Goal: Task Accomplishment & Management: Use online tool/utility

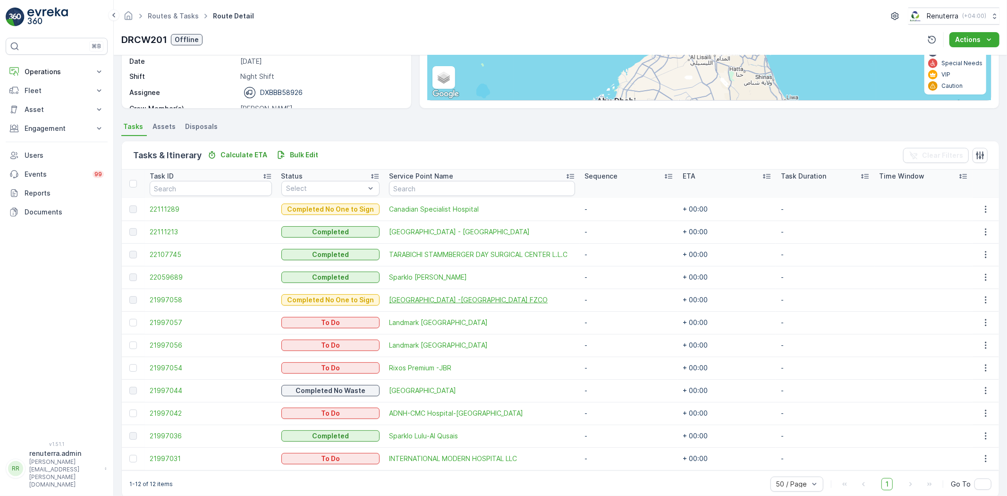
scroll to position [157, 0]
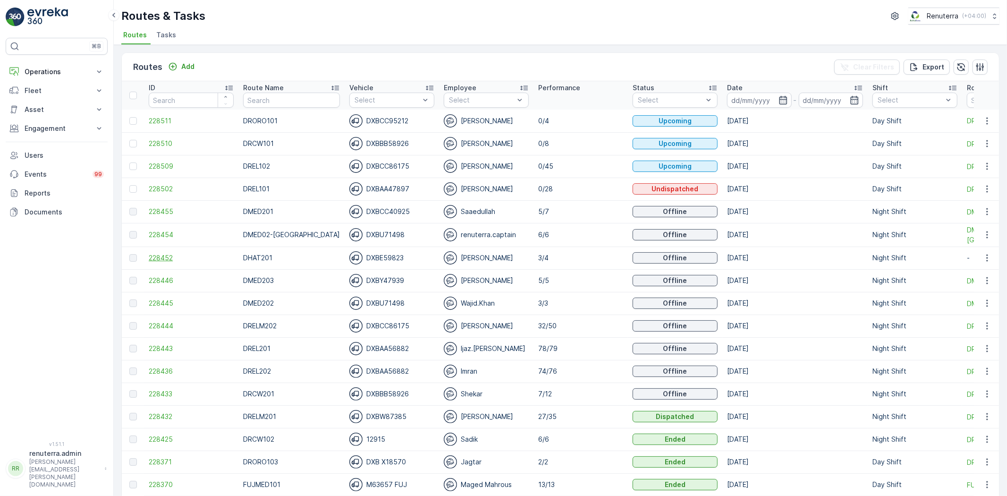
click at [162, 260] on span "228452" at bounding box center [191, 257] width 85 height 9
click at [156, 326] on span "228444" at bounding box center [191, 325] width 85 height 9
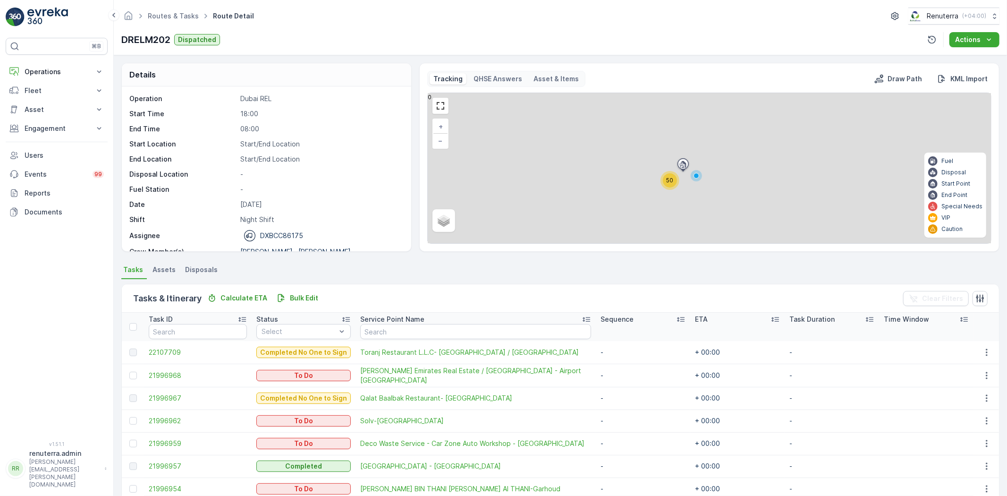
scroll to position [52, 0]
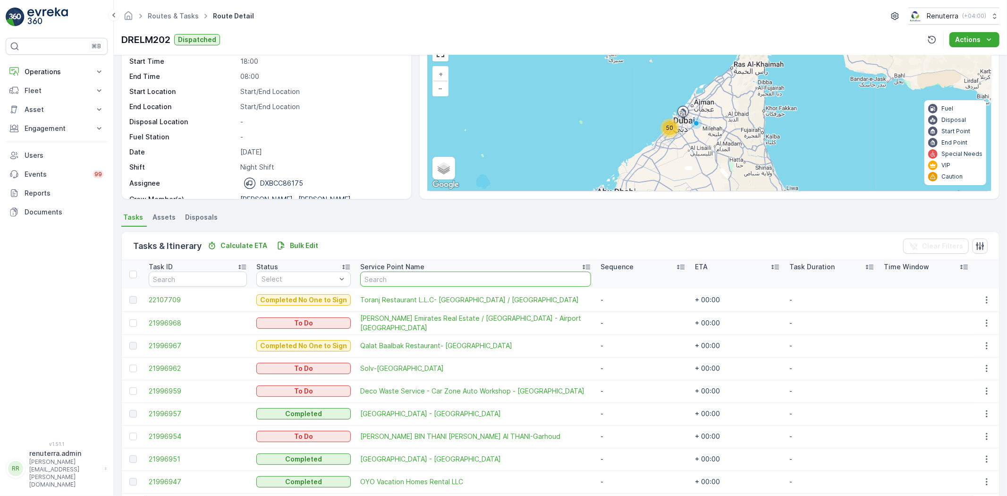
click at [395, 275] on input "text" at bounding box center [475, 279] width 231 height 15
paste input "Karachi darbar"
type input "Karachi darbar"
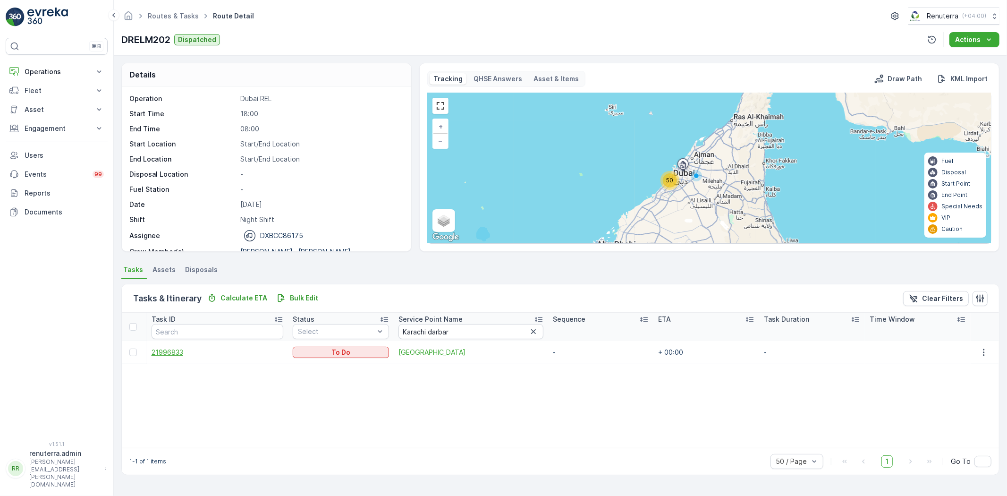
click at [181, 349] on span "21996833" at bounding box center [218, 352] width 132 height 9
click at [421, 351] on span "[GEOGRAPHIC_DATA]" at bounding box center [471, 352] width 145 height 9
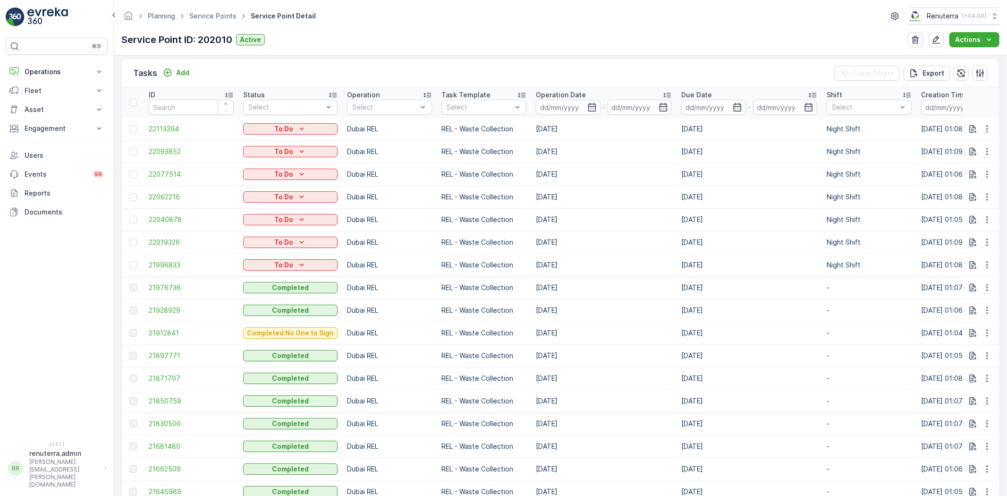
scroll to position [262, 0]
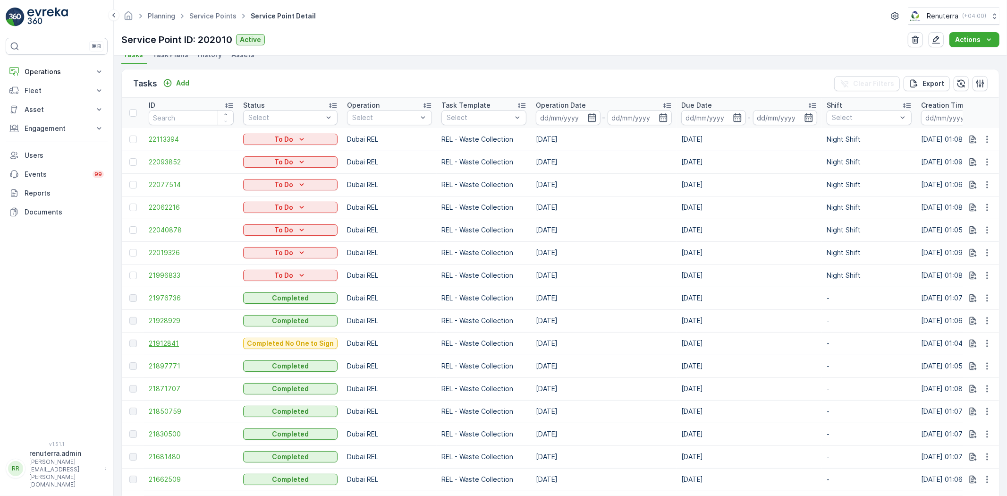
click at [162, 346] on span "21912841" at bounding box center [191, 343] width 85 height 9
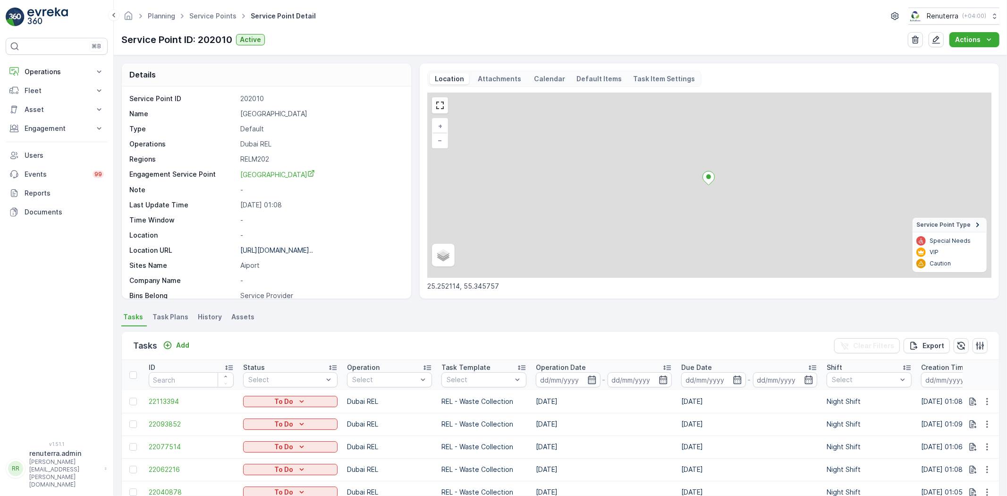
scroll to position [300, 0]
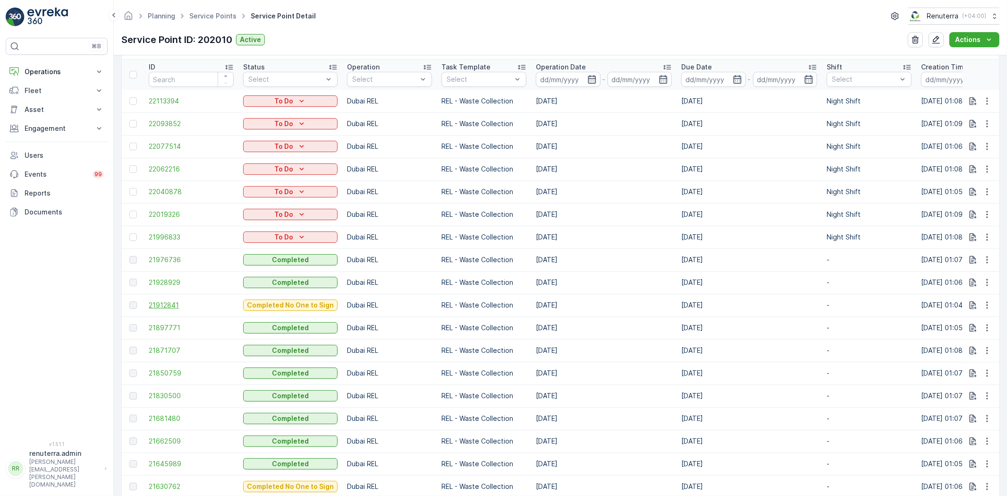
click at [157, 305] on span "21912841" at bounding box center [191, 304] width 85 height 9
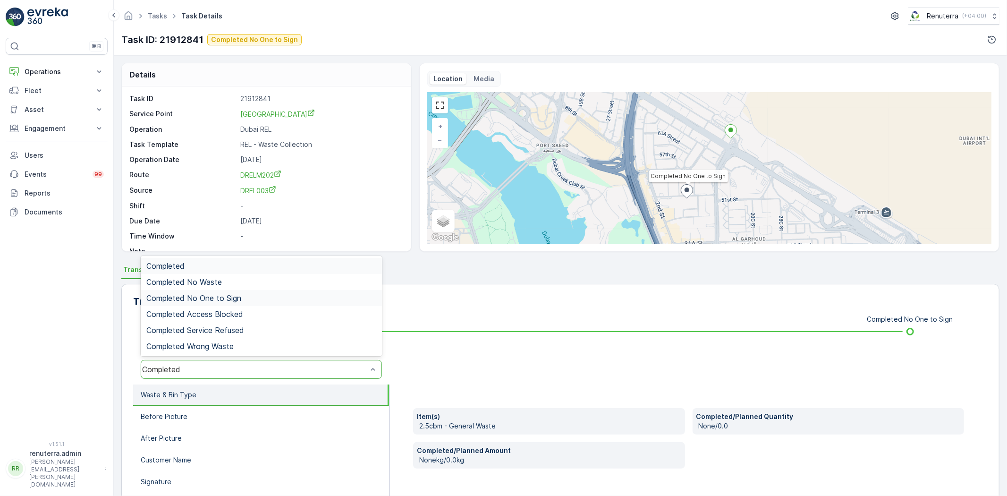
click at [196, 298] on span "Completed No One to Sign" at bounding box center [193, 298] width 95 height 9
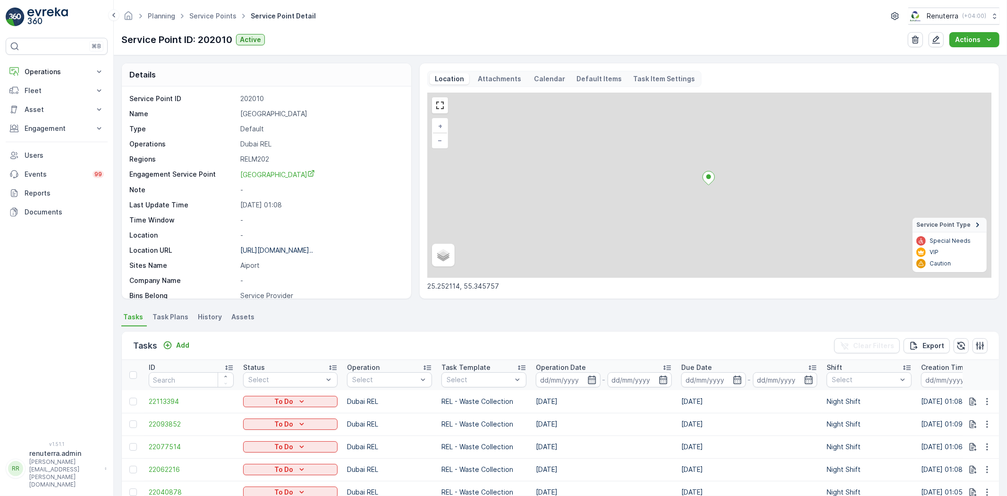
scroll to position [262, 0]
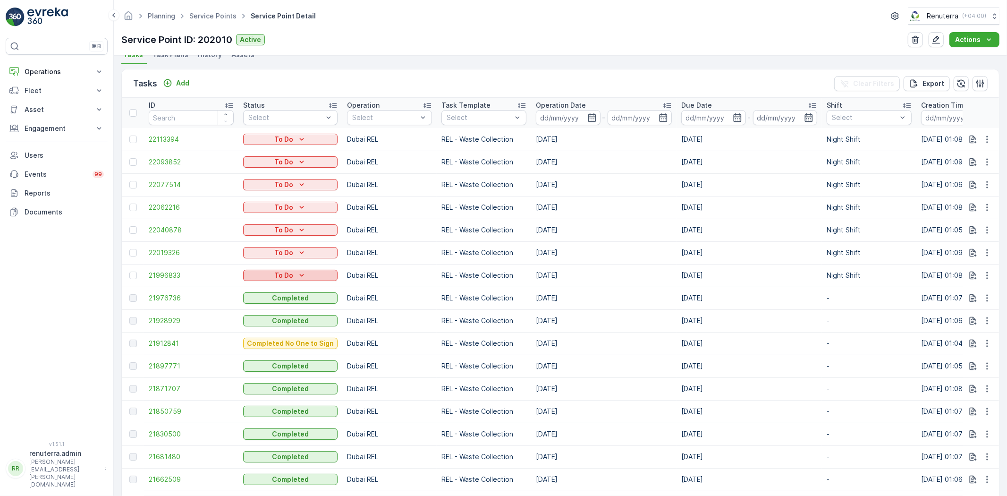
click at [287, 274] on p "To Do" at bounding box center [283, 275] width 19 height 9
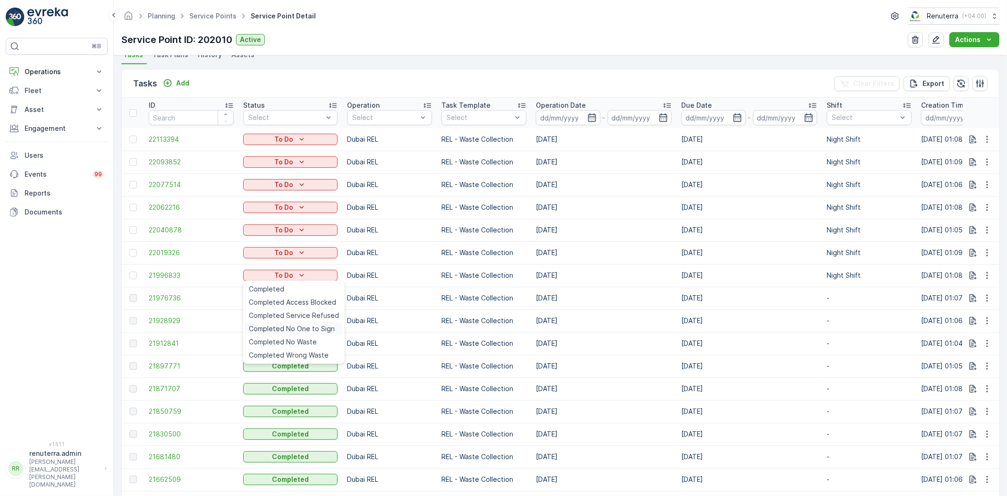
click at [289, 330] on span "Completed No One to Sign" at bounding box center [292, 328] width 86 height 9
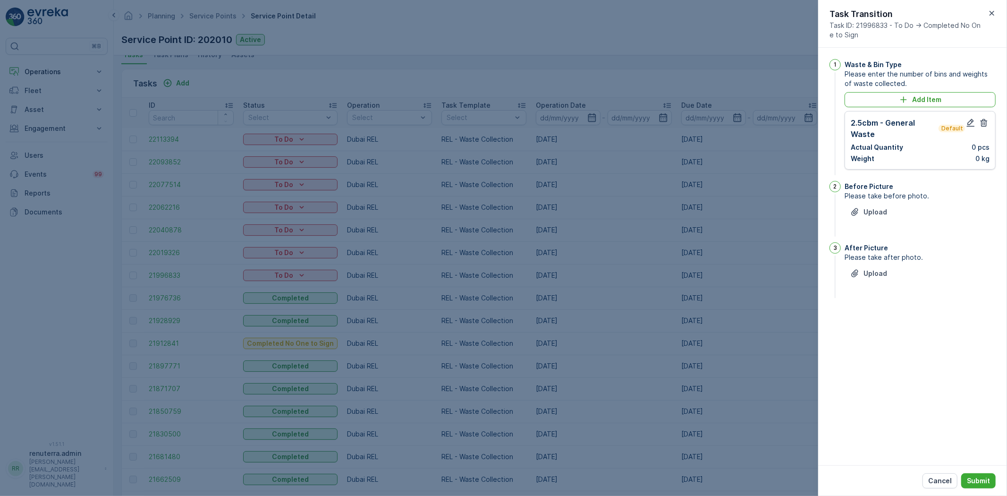
click at [965, 117] on div at bounding box center [977, 128] width 25 height 23
click at [967, 120] on icon "button" at bounding box center [970, 122] width 9 height 9
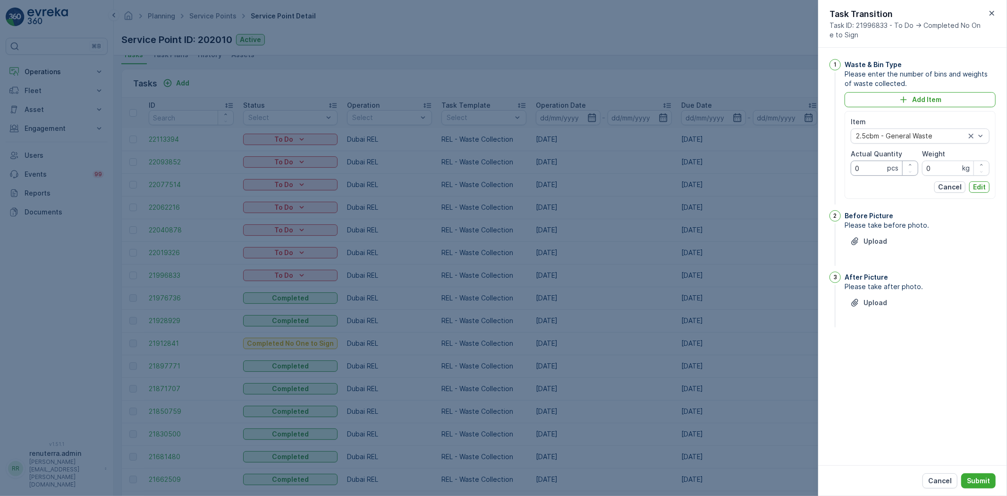
click at [880, 172] on Quantity "0" at bounding box center [885, 168] width 68 height 15
type Quantity "1"
click at [979, 187] on p "Edit" at bounding box center [979, 186] width 13 height 9
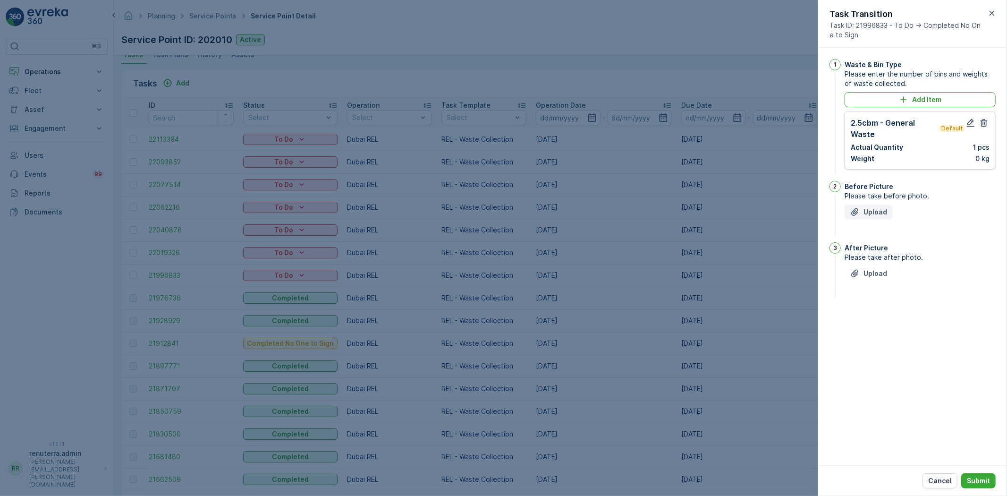
click at [874, 214] on p "Upload" at bounding box center [876, 211] width 24 height 9
click at [904, 251] on icon "button" at bounding box center [905, 254] width 9 height 9
click at [885, 215] on p "Upload" at bounding box center [876, 211] width 24 height 9
click at [879, 317] on p "Upload" at bounding box center [876, 320] width 24 height 9
click at [977, 475] on button "Submit" at bounding box center [979, 480] width 34 height 15
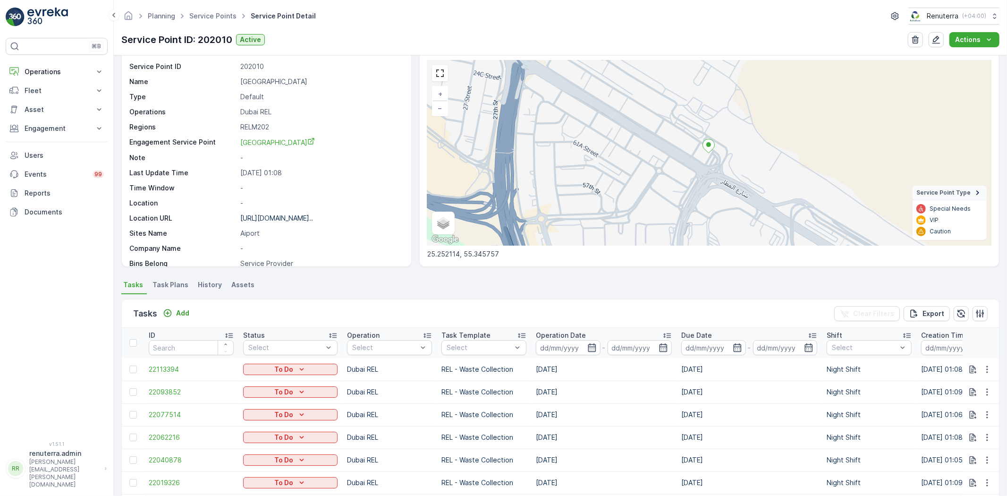
scroll to position [0, 0]
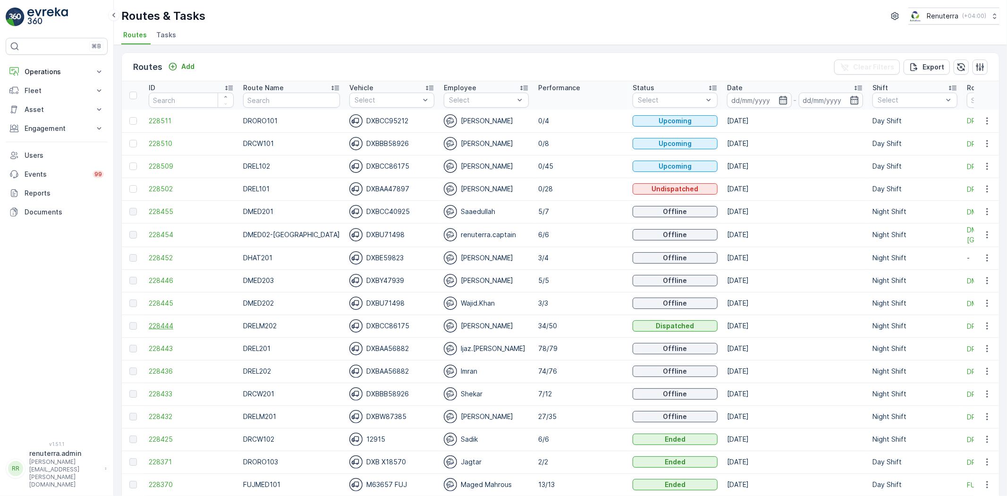
click at [170, 324] on span "228444" at bounding box center [191, 325] width 85 height 9
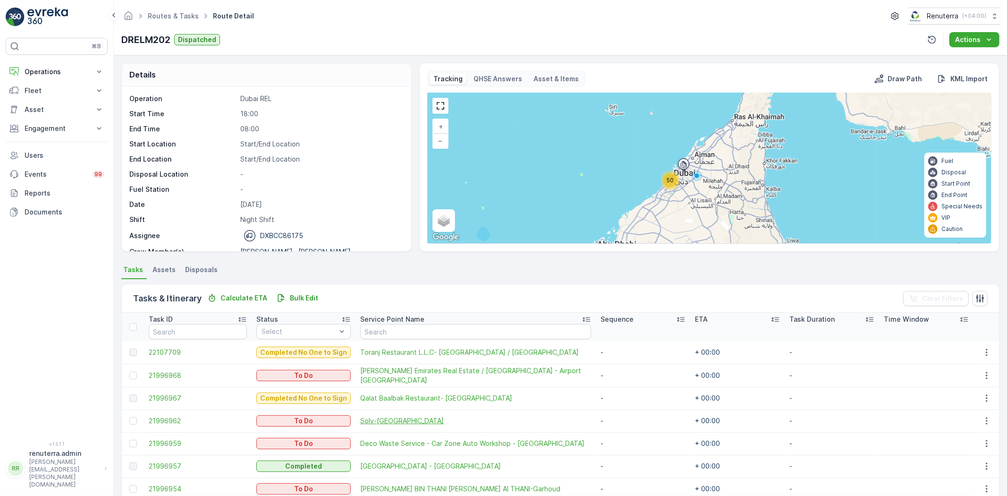
scroll to position [105, 0]
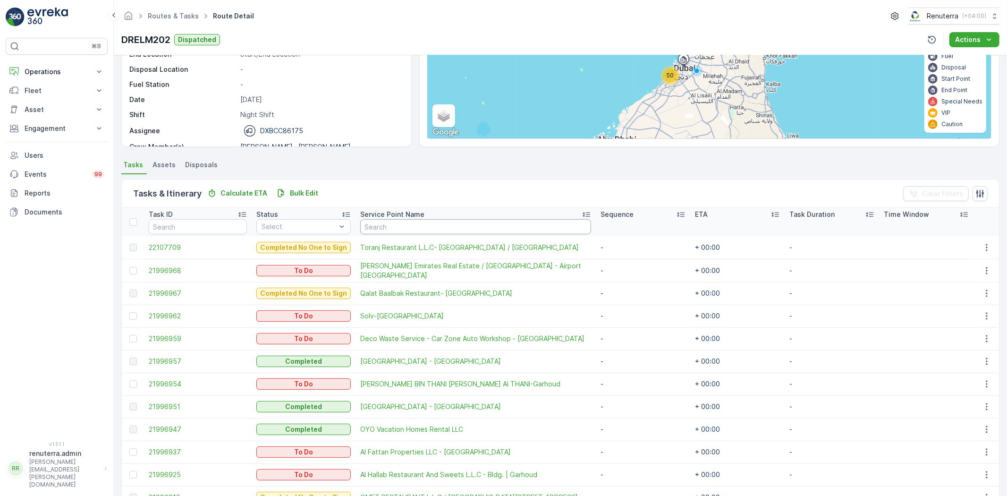
click at [417, 227] on input "text" at bounding box center [475, 226] width 231 height 15
type input "ve"
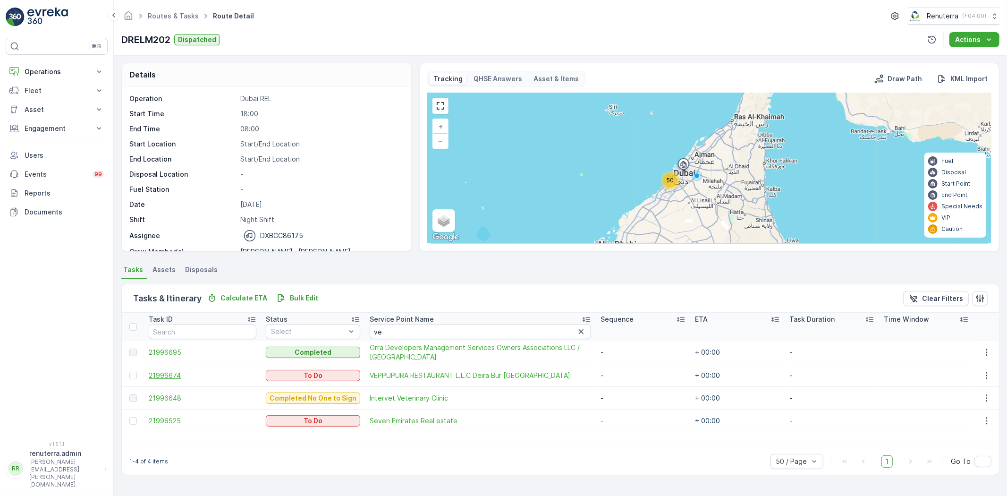
click at [162, 374] on span "21996674" at bounding box center [203, 375] width 108 height 9
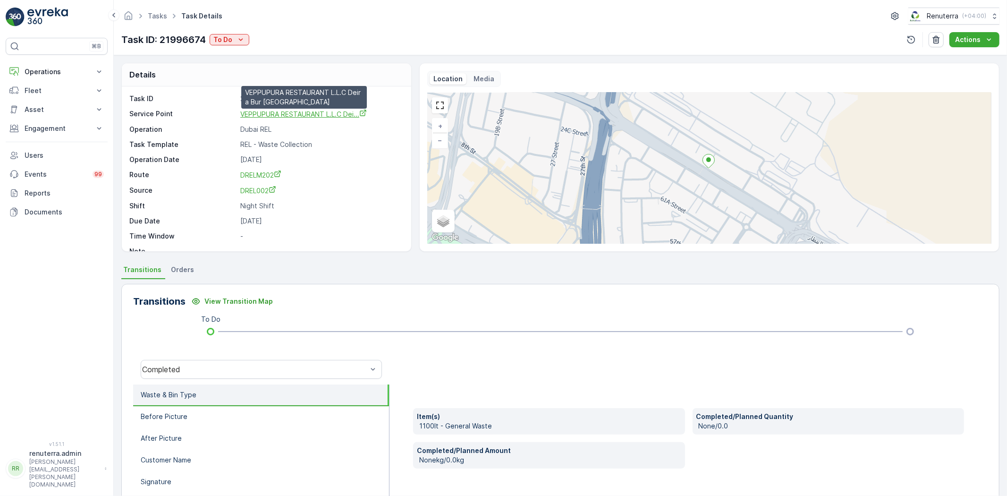
click at [264, 111] on span "VEPPUPURA RESTAURANT L.L.C Dei..." at bounding box center [303, 114] width 127 height 8
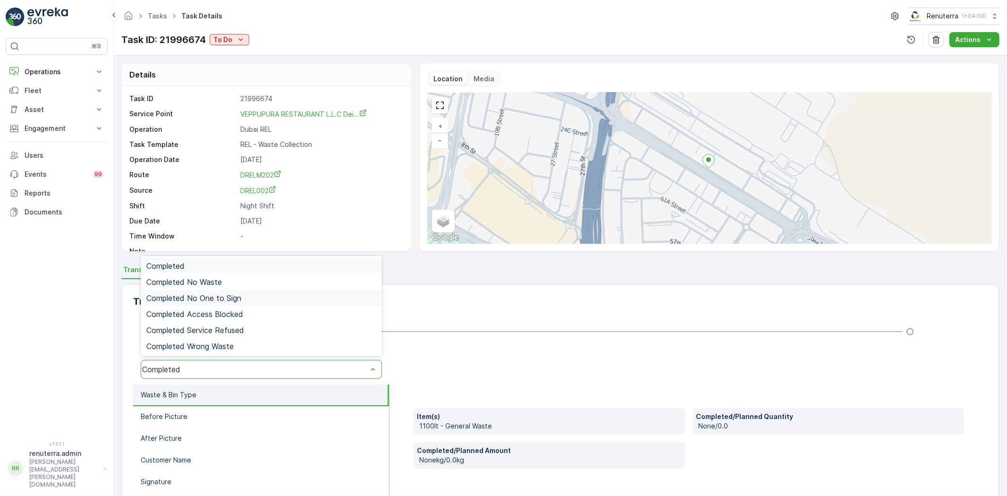
click at [203, 301] on span "Completed No One to Sign" at bounding box center [193, 298] width 95 height 9
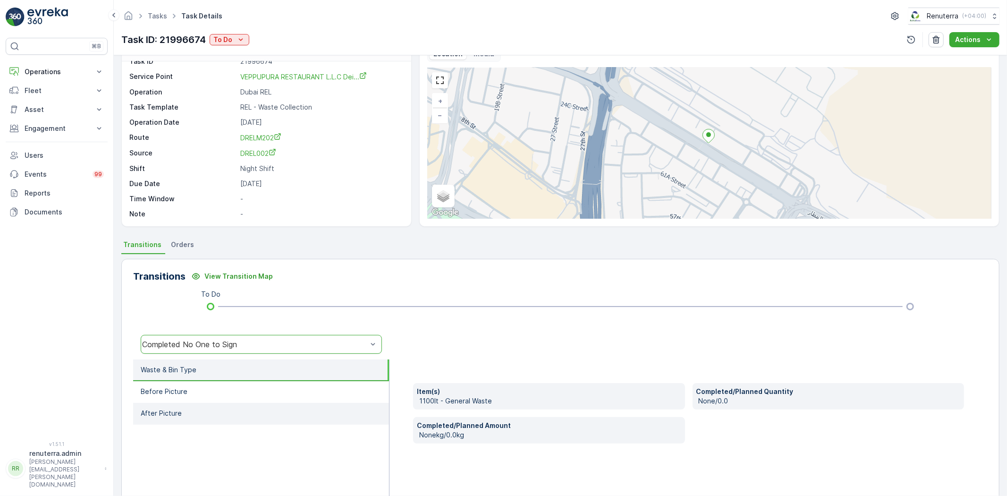
scroll to position [99, 0]
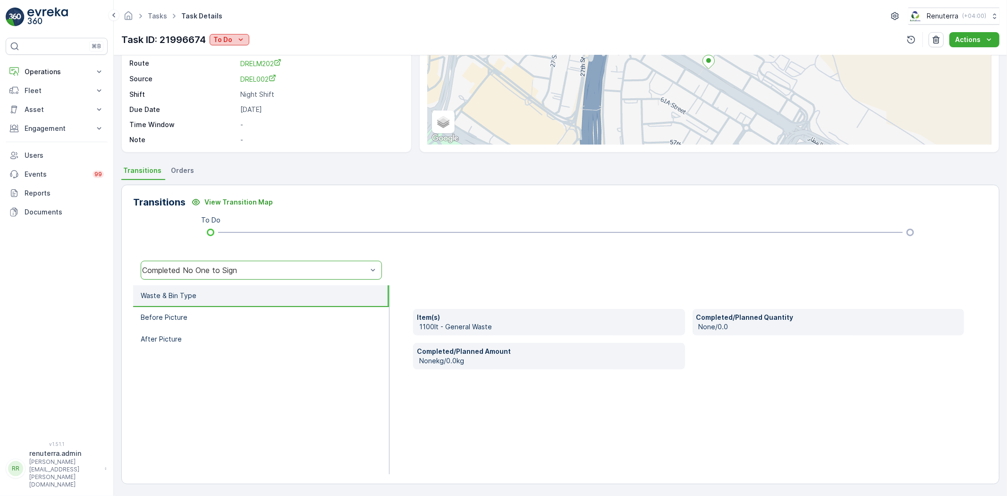
click at [227, 40] on p "To Do" at bounding box center [222, 39] width 19 height 9
click at [238, 90] on span "Completed No One to Sign" at bounding box center [258, 93] width 86 height 9
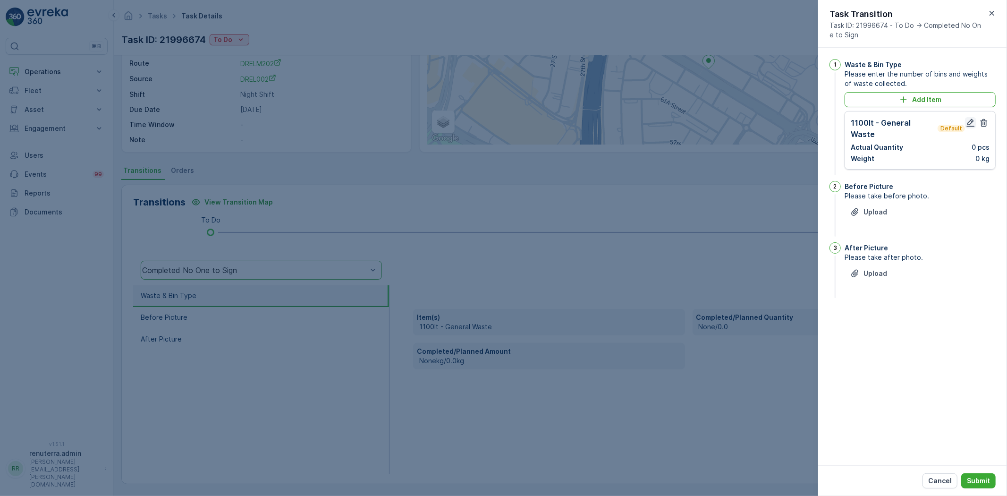
click at [970, 127] on icon "button" at bounding box center [970, 122] width 9 height 9
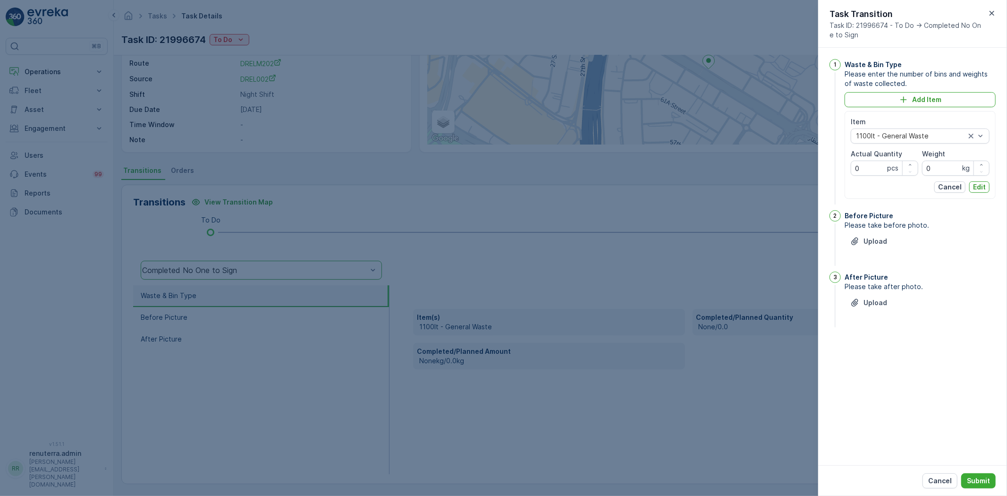
click at [896, 170] on p "pcs" at bounding box center [892, 167] width 11 height 9
drag, startPoint x: 877, startPoint y: 170, endPoint x: 875, endPoint y: 160, distance: 11.0
click at [877, 169] on Quantity "0" at bounding box center [885, 168] width 68 height 15
type Quantity "1"
drag, startPoint x: 985, startPoint y: 186, endPoint x: 982, endPoint y: 196, distance: 11.2
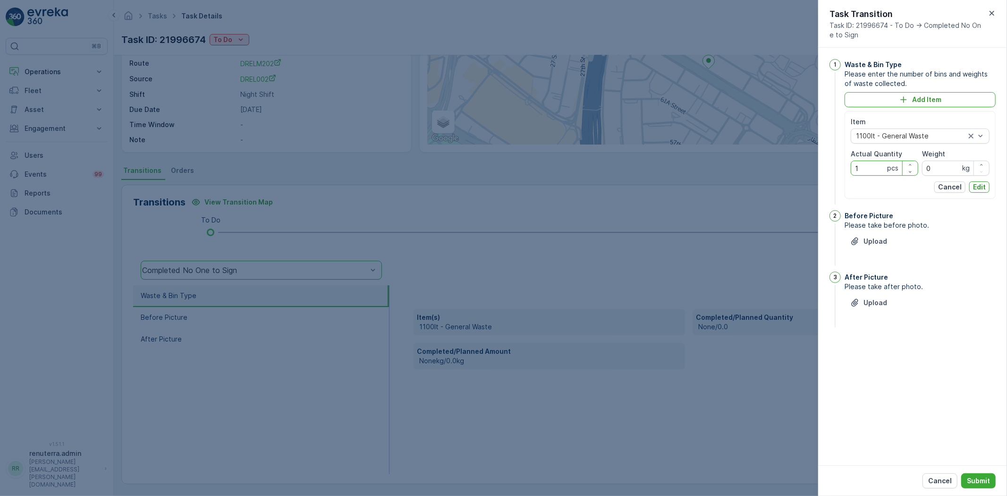
click at [985, 186] on p "Edit" at bounding box center [979, 186] width 13 height 9
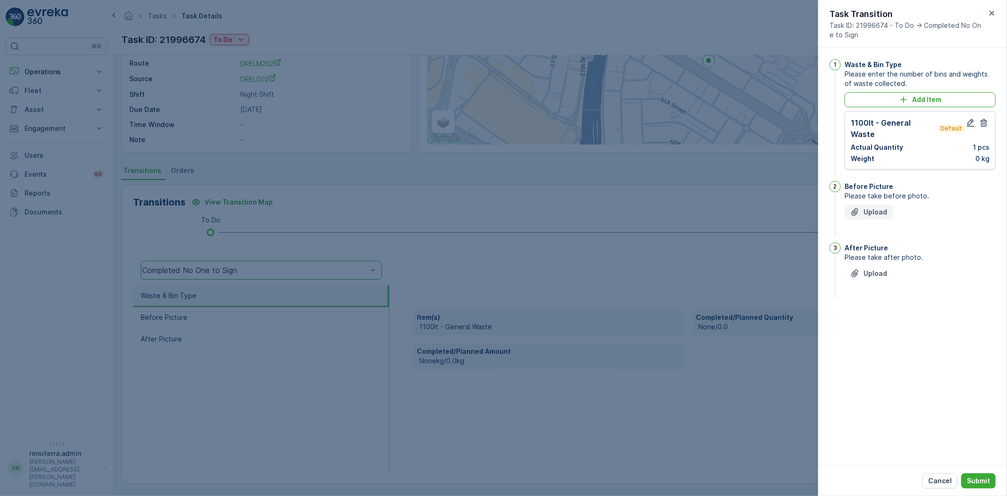
click at [881, 207] on p "Upload" at bounding box center [876, 211] width 24 height 9
click at [880, 316] on p "Upload" at bounding box center [876, 320] width 24 height 9
click at [973, 477] on p "Submit" at bounding box center [978, 480] width 23 height 9
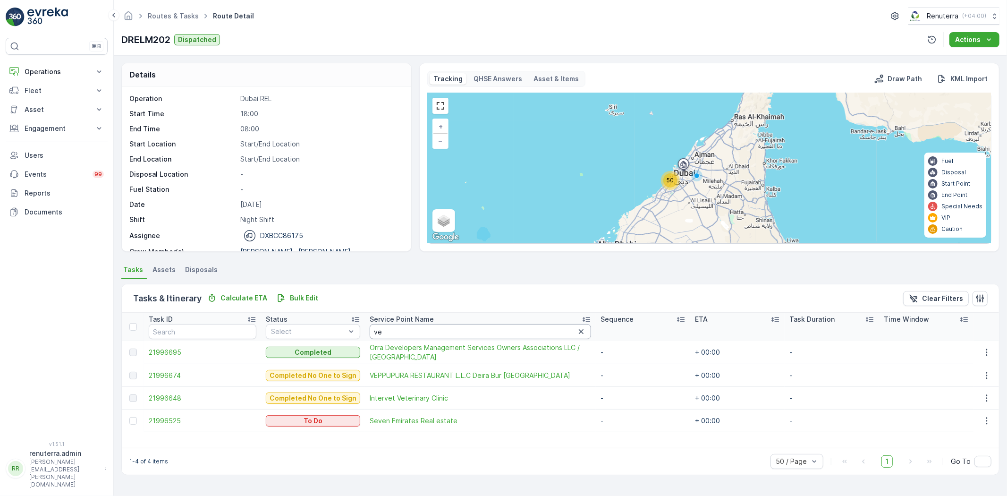
click at [385, 331] on input "ve" at bounding box center [480, 331] width 221 height 15
click at [154, 376] on span "21996674" at bounding box center [203, 375] width 108 height 9
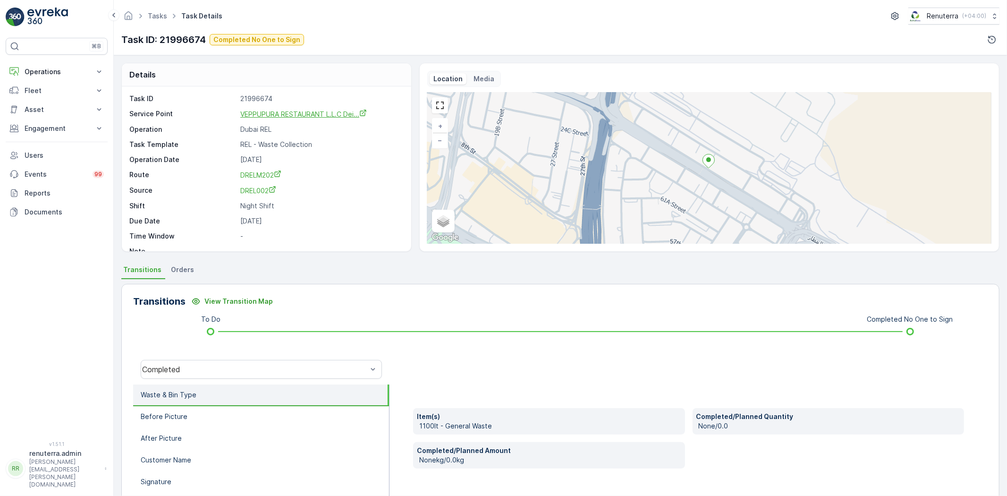
click at [287, 115] on span "VEPPUPURA RESTAURANT L.L.C Dei..." at bounding box center [303, 114] width 127 height 8
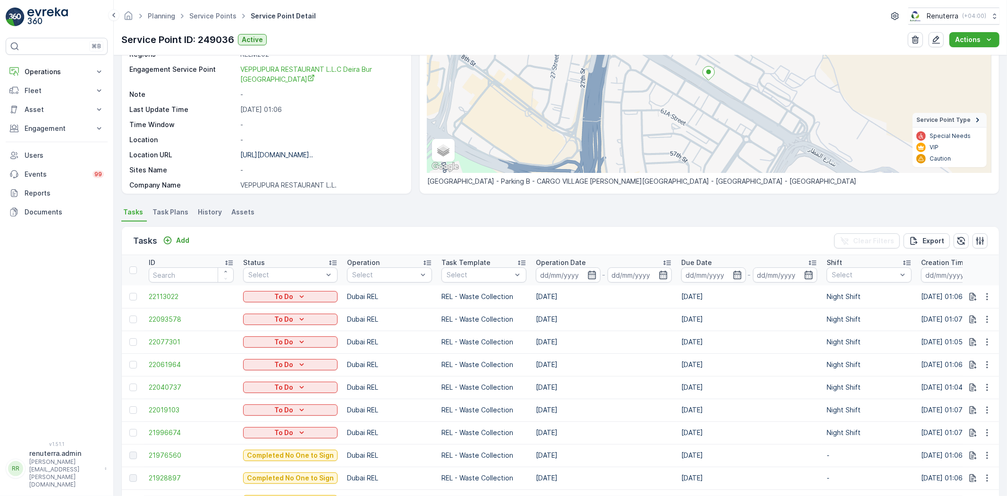
scroll to position [262, 0]
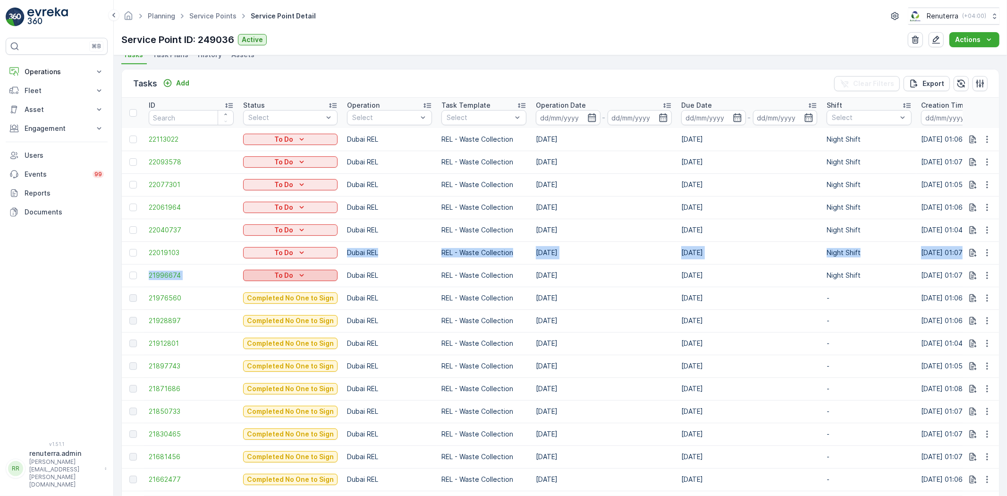
click at [267, 277] on div "To Do" at bounding box center [290, 275] width 87 height 9
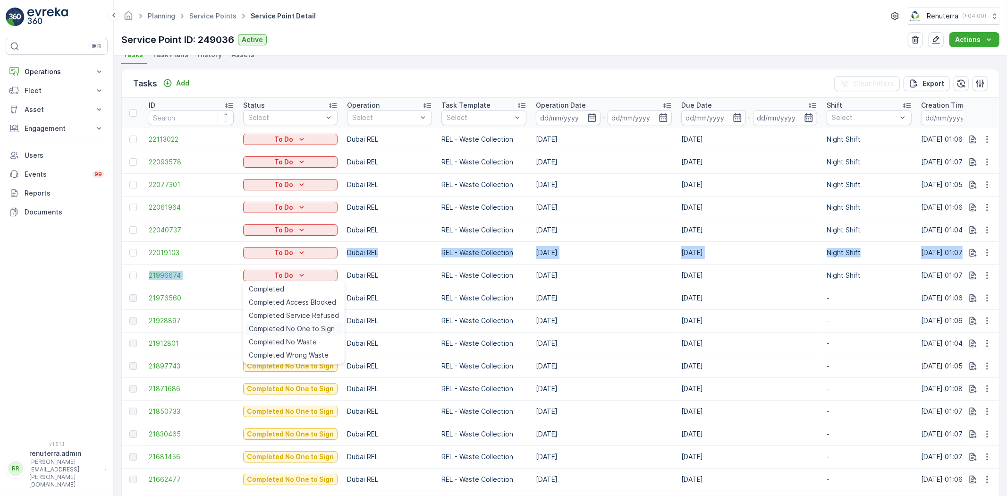
click at [275, 324] on span "Completed No One to Sign" at bounding box center [292, 328] width 86 height 9
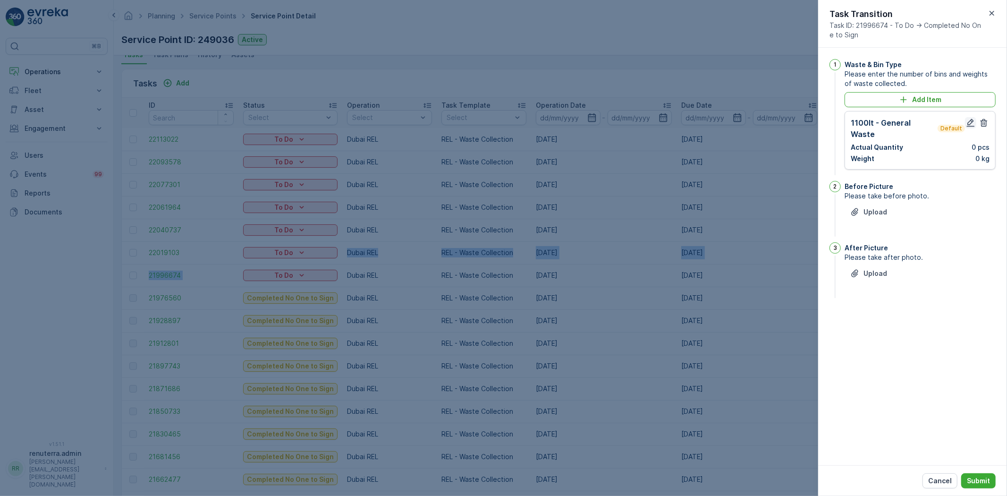
click at [967, 122] on icon "button" at bounding box center [970, 122] width 9 height 9
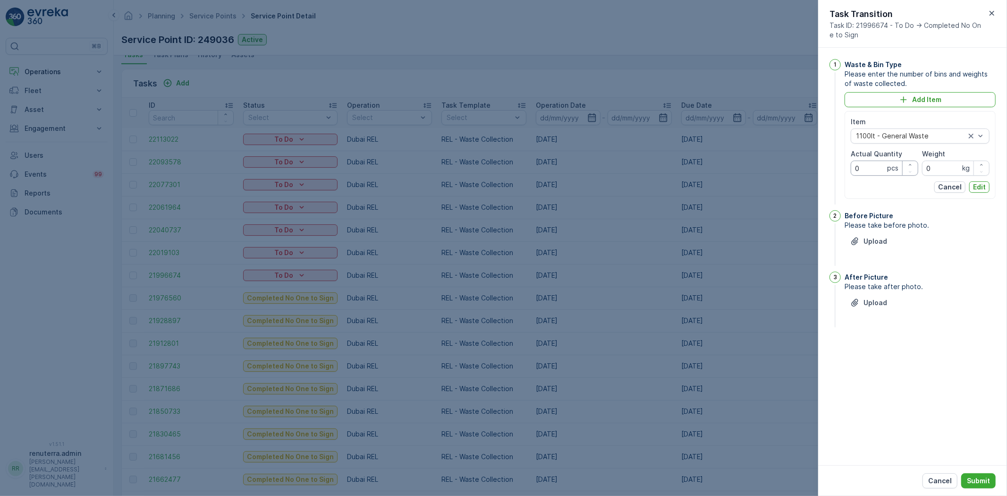
click at [869, 165] on Quantity "0" at bounding box center [885, 168] width 68 height 15
type Quantity "1"
click at [985, 186] on p "Edit" at bounding box center [979, 186] width 13 height 9
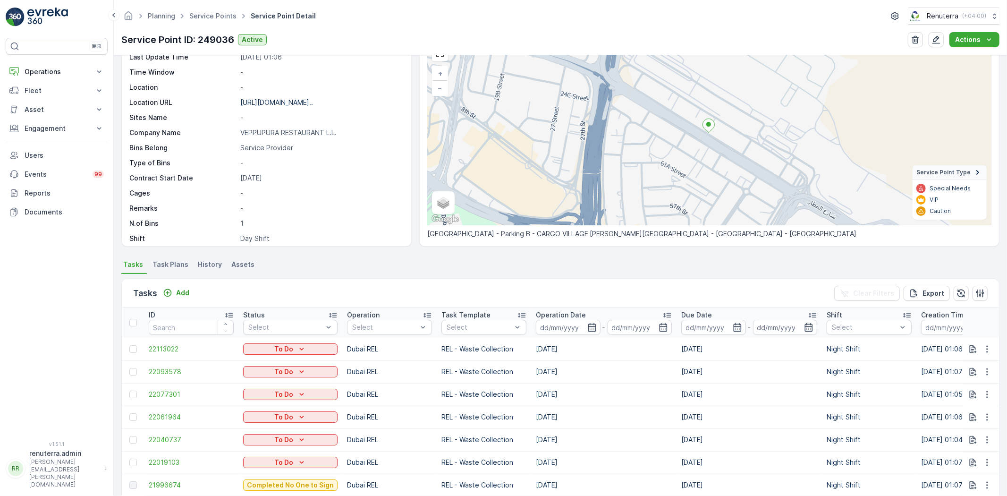
scroll to position [210, 0]
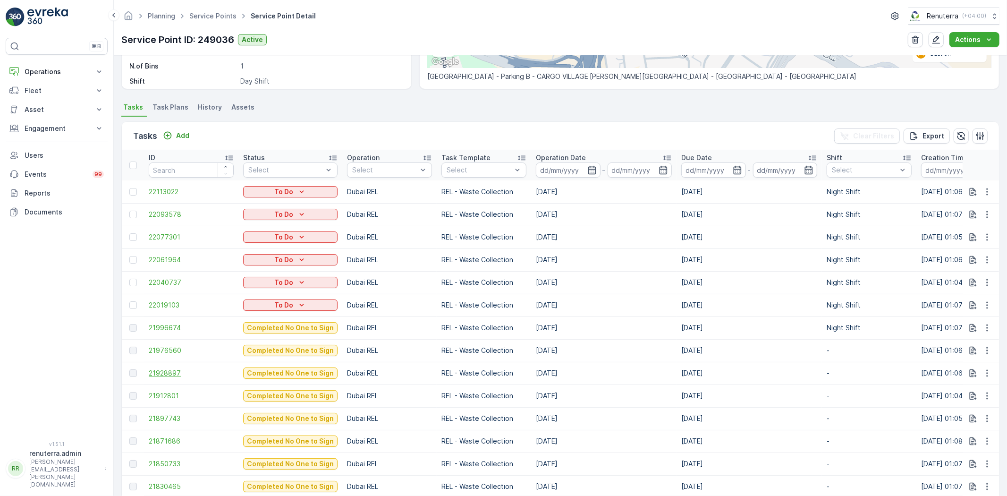
click at [164, 369] on span "21928897" at bounding box center [191, 372] width 85 height 9
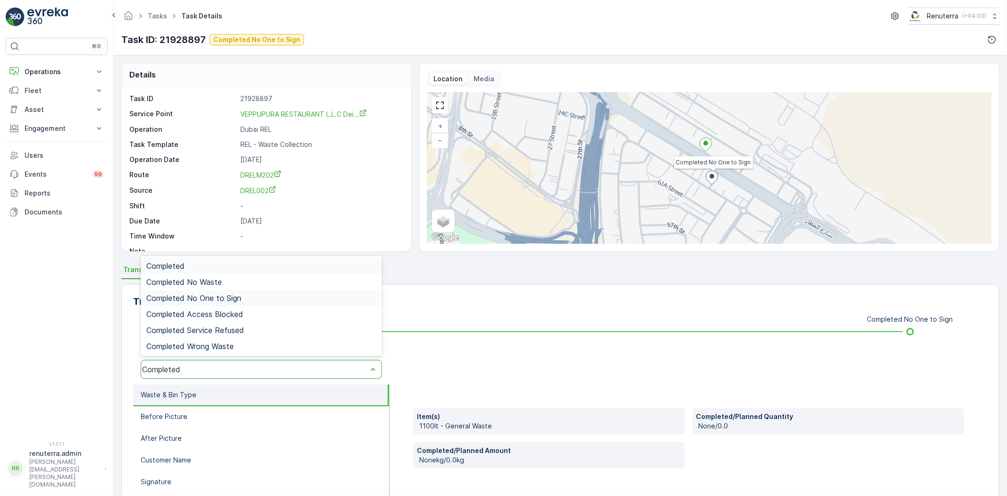
click at [230, 301] on span "Completed No One to Sign" at bounding box center [193, 298] width 95 height 9
